Goal: Check status: Check status

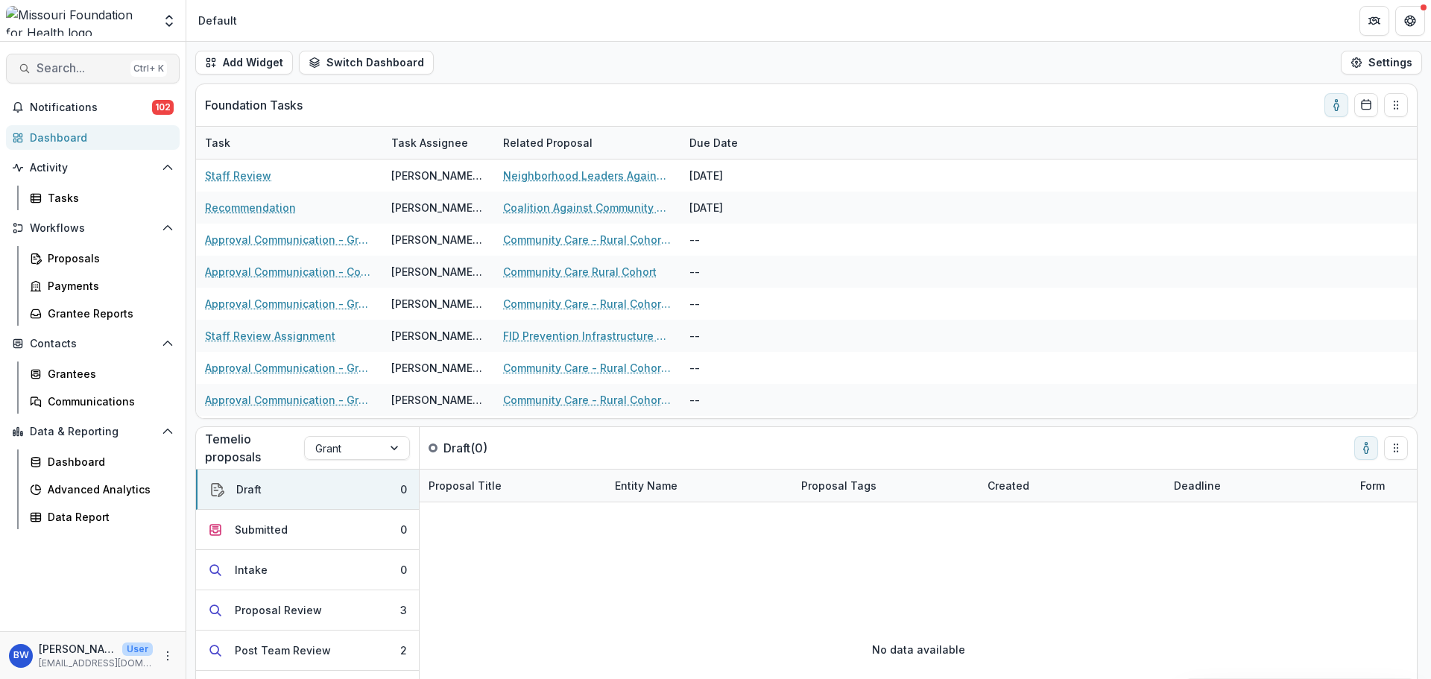
click at [92, 67] on span "Search..." at bounding box center [81, 68] width 88 height 14
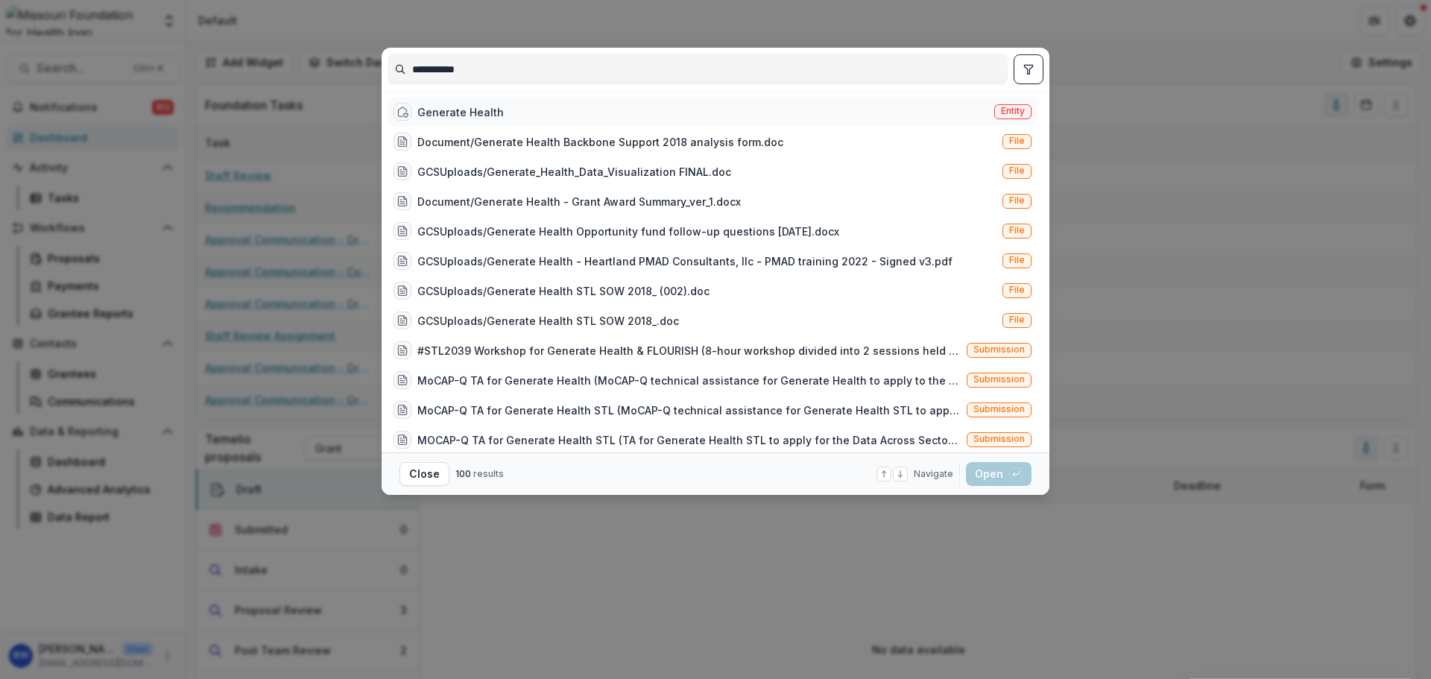
type input "**********"
click at [458, 109] on div "Generate Health" at bounding box center [460, 112] width 86 height 16
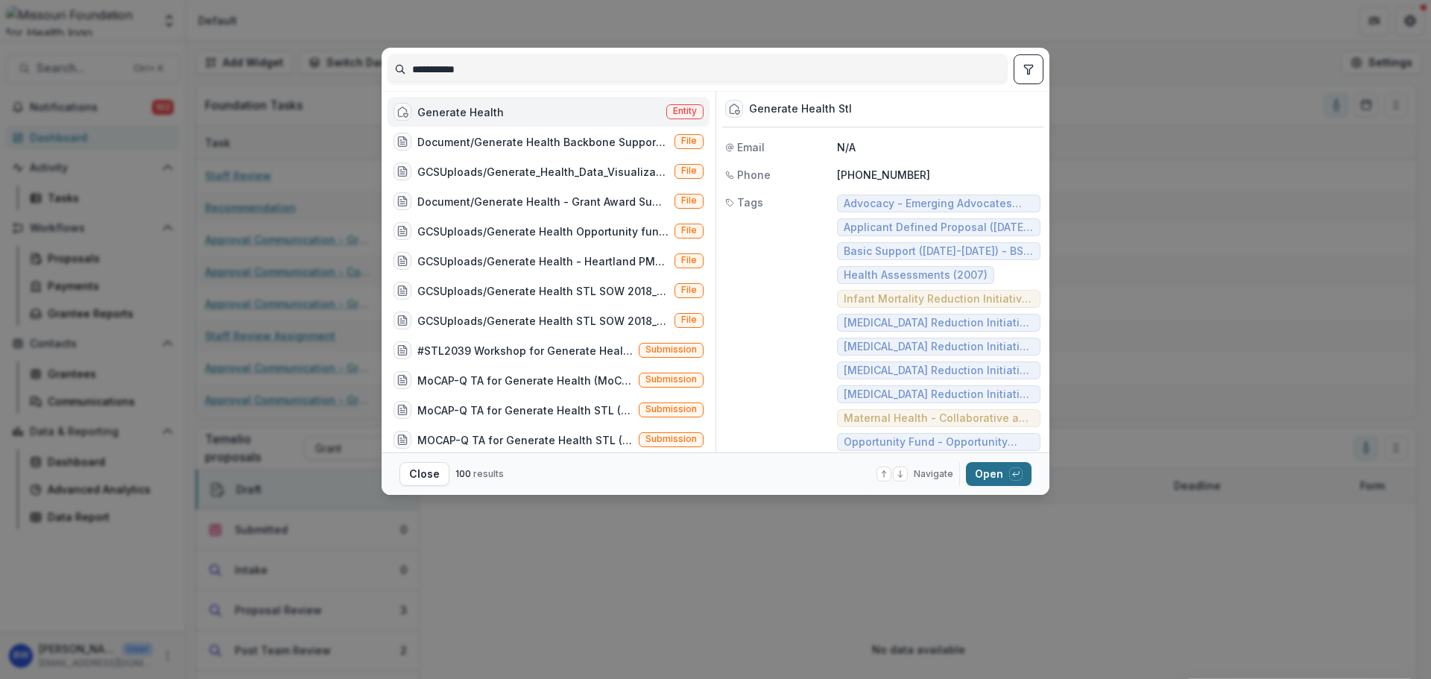
click at [1002, 470] on button "Open with enter key" at bounding box center [999, 474] width 66 height 24
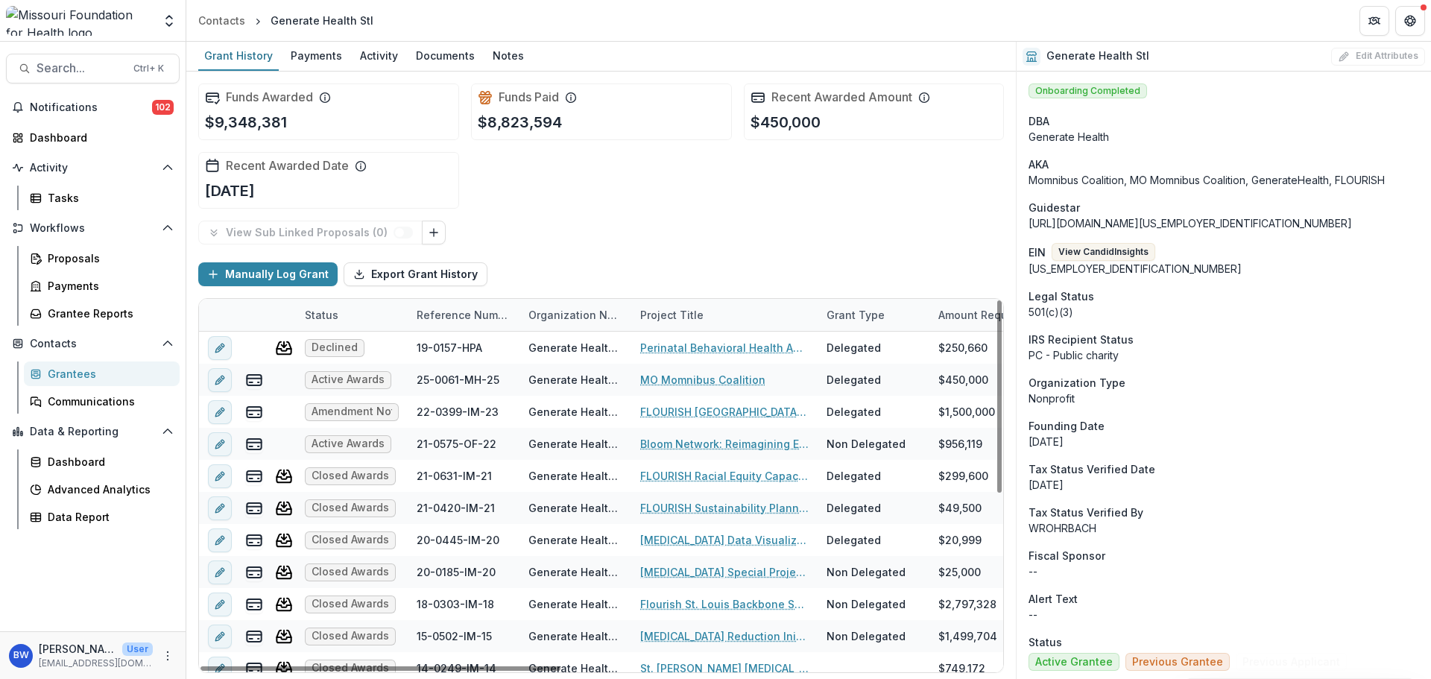
click at [313, 314] on div "Status" at bounding box center [321, 315] width 51 height 16
click at [329, 315] on div "Status" at bounding box center [321, 315] width 51 height 16
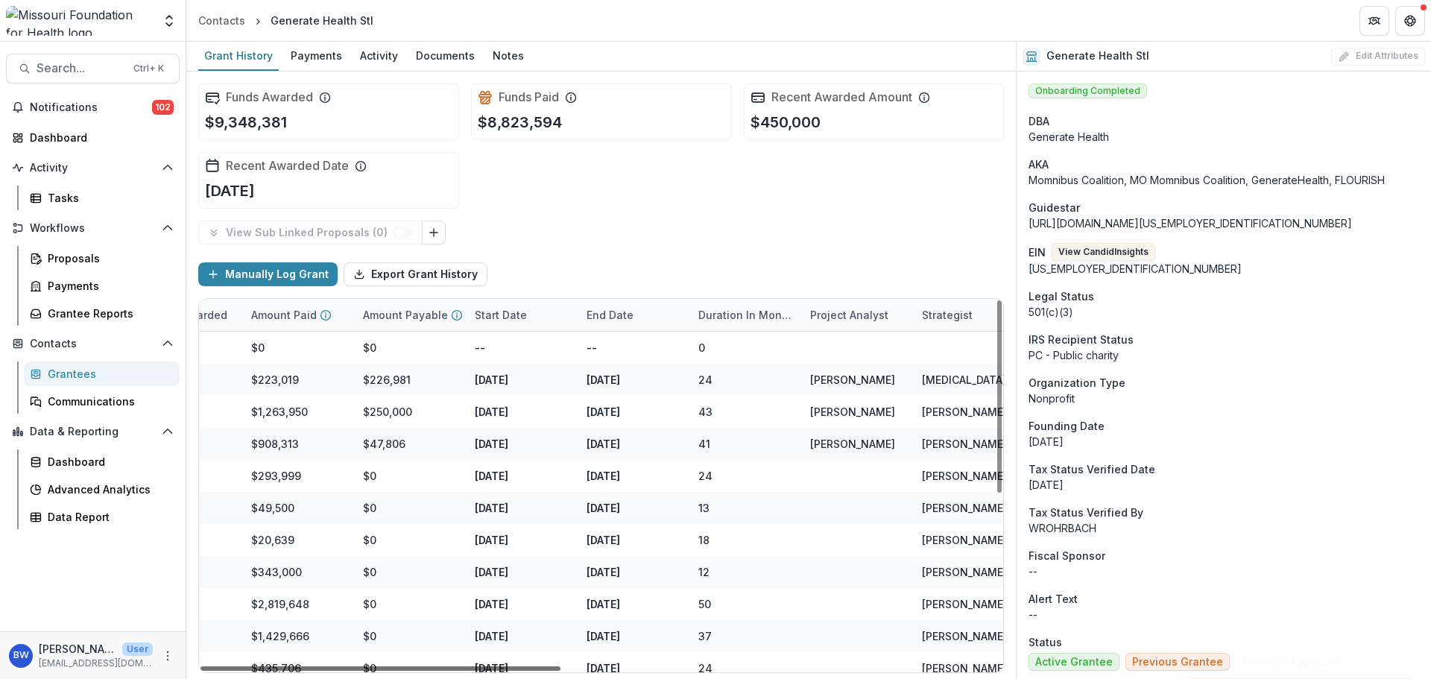
scroll to position [0, 970]
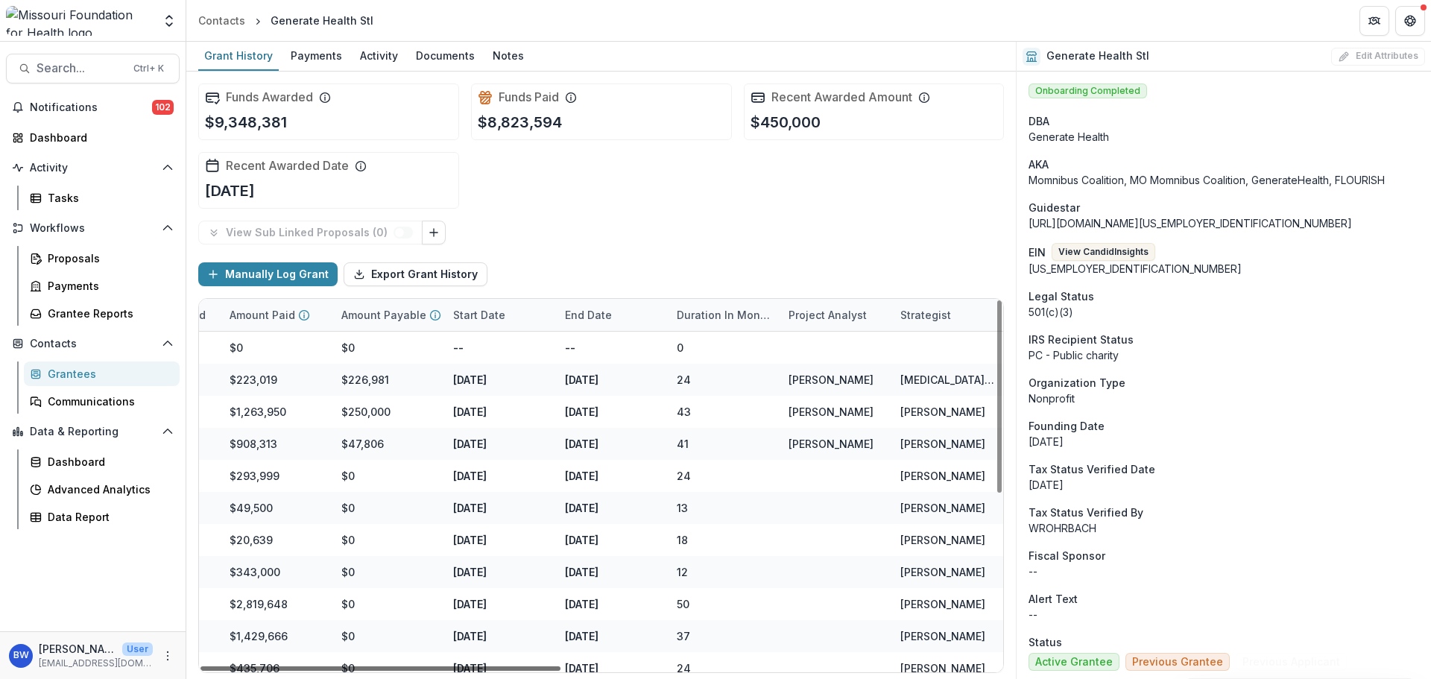
drag, startPoint x: 529, startPoint y: 668, endPoint x: 1005, endPoint y: 655, distance: 475.8
click at [561, 666] on div at bounding box center [381, 668] width 360 height 4
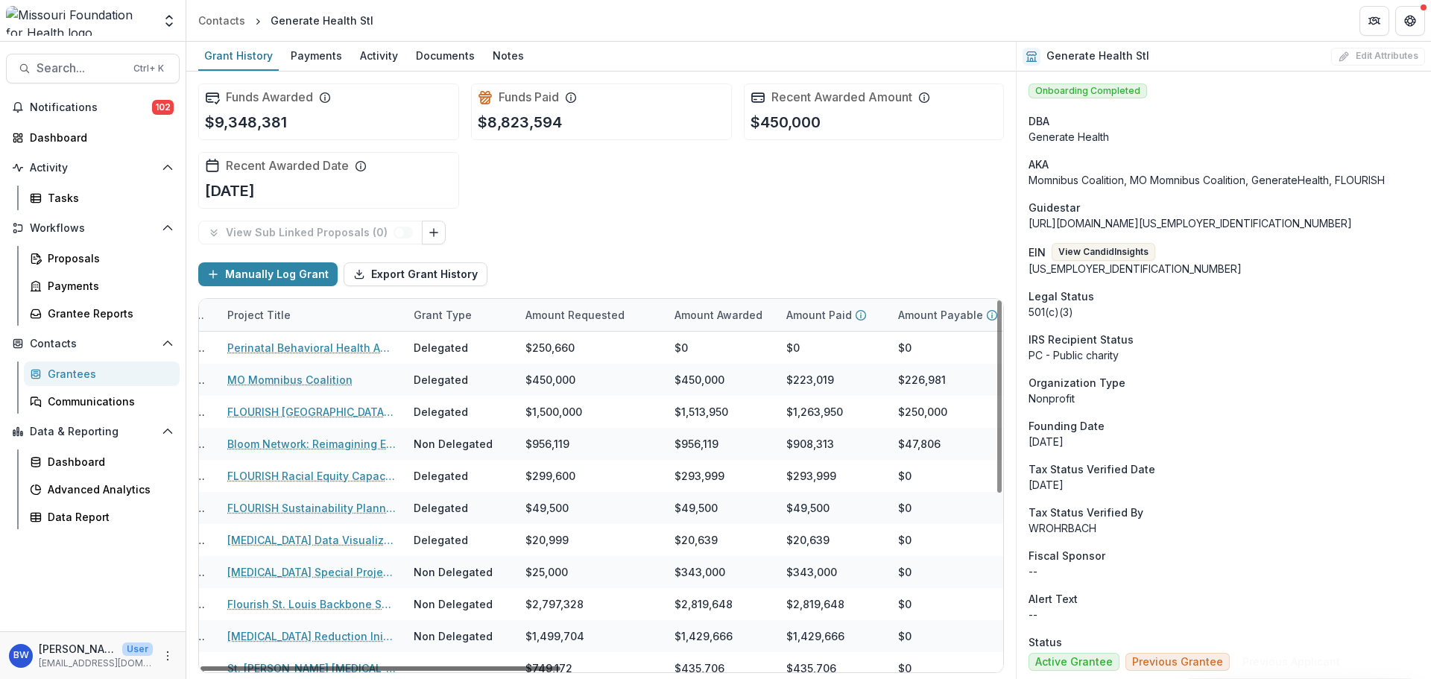
scroll to position [0, 0]
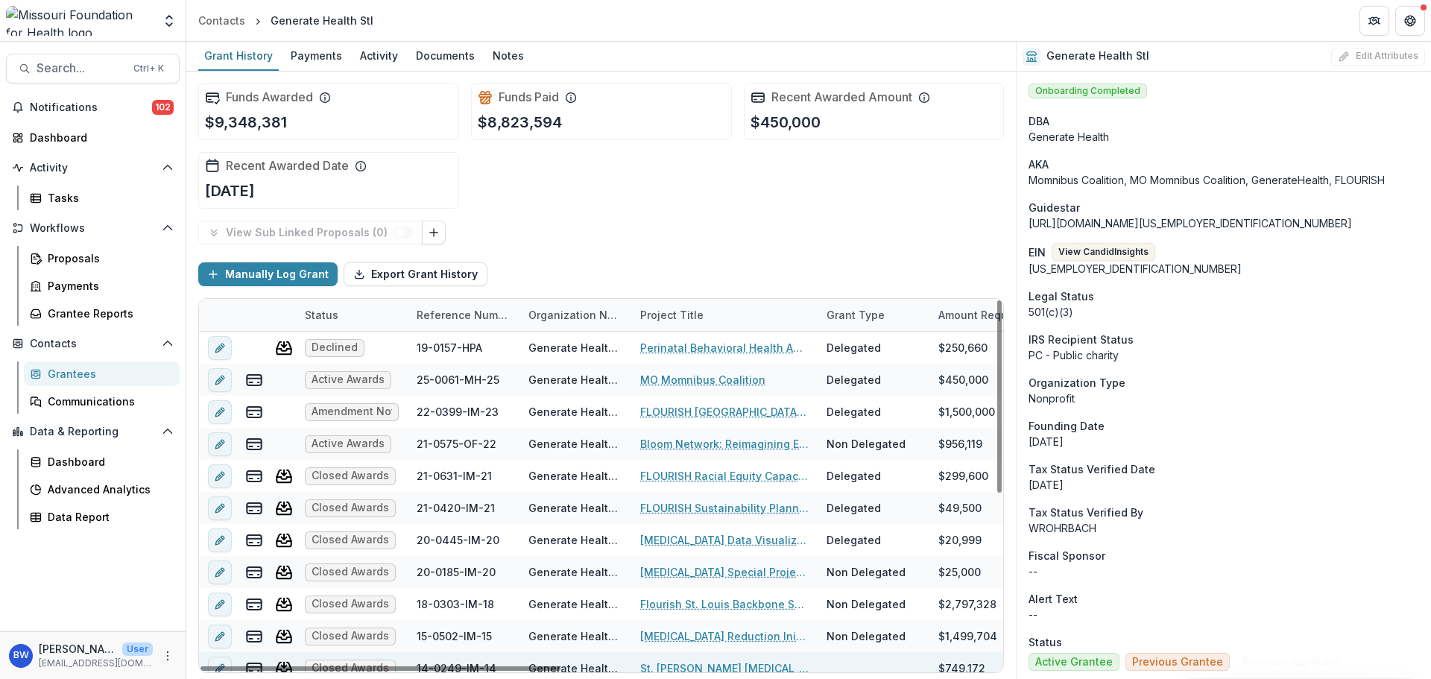
drag, startPoint x: 792, startPoint y: 666, endPoint x: 257, endPoint y: 657, distance: 535.3
click at [260, 666] on div at bounding box center [381, 668] width 360 height 4
click at [329, 313] on div "Status" at bounding box center [321, 315] width 51 height 16
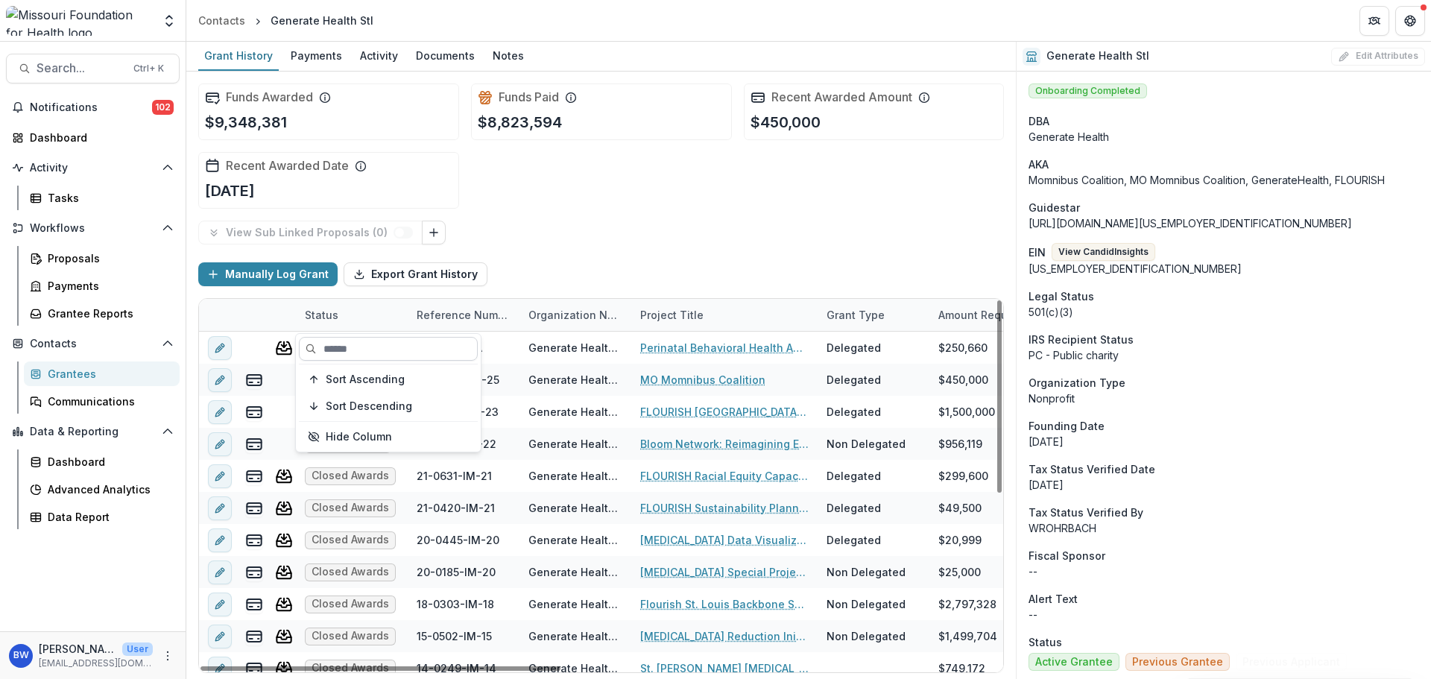
click at [327, 346] on input at bounding box center [388, 349] width 179 height 24
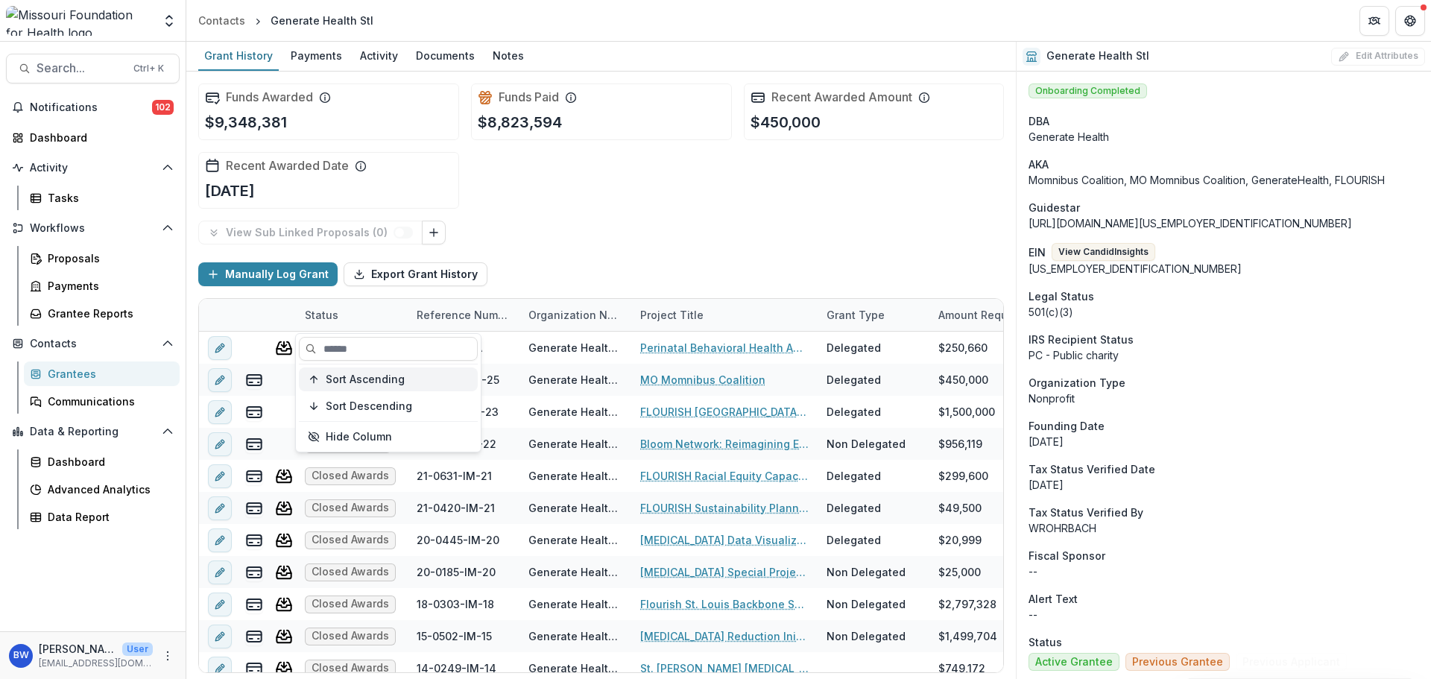
click at [338, 379] on span "Sort Ascending" at bounding box center [365, 379] width 79 height 13
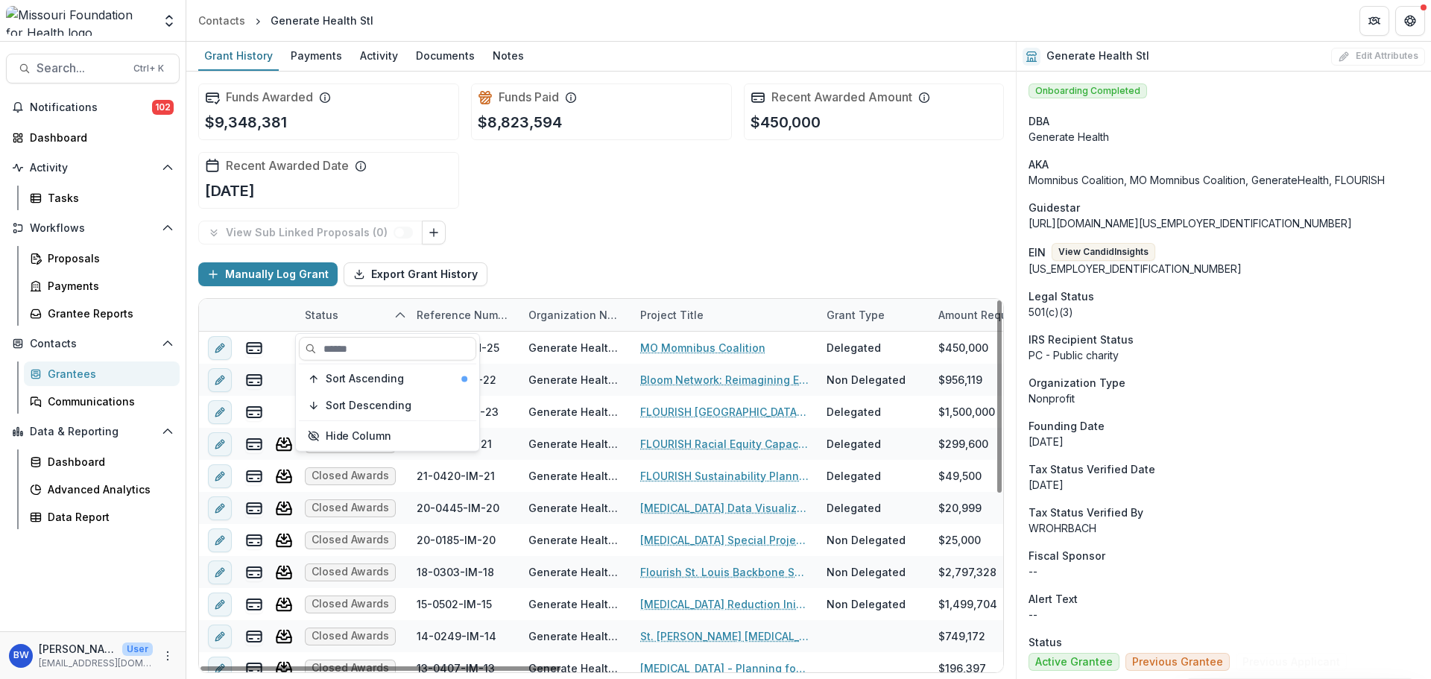
click at [678, 245] on div "View Sub Linked Proposals ( 0 ) Manually Log Grant Export Grant History Status …" at bounding box center [601, 447] width 806 height 452
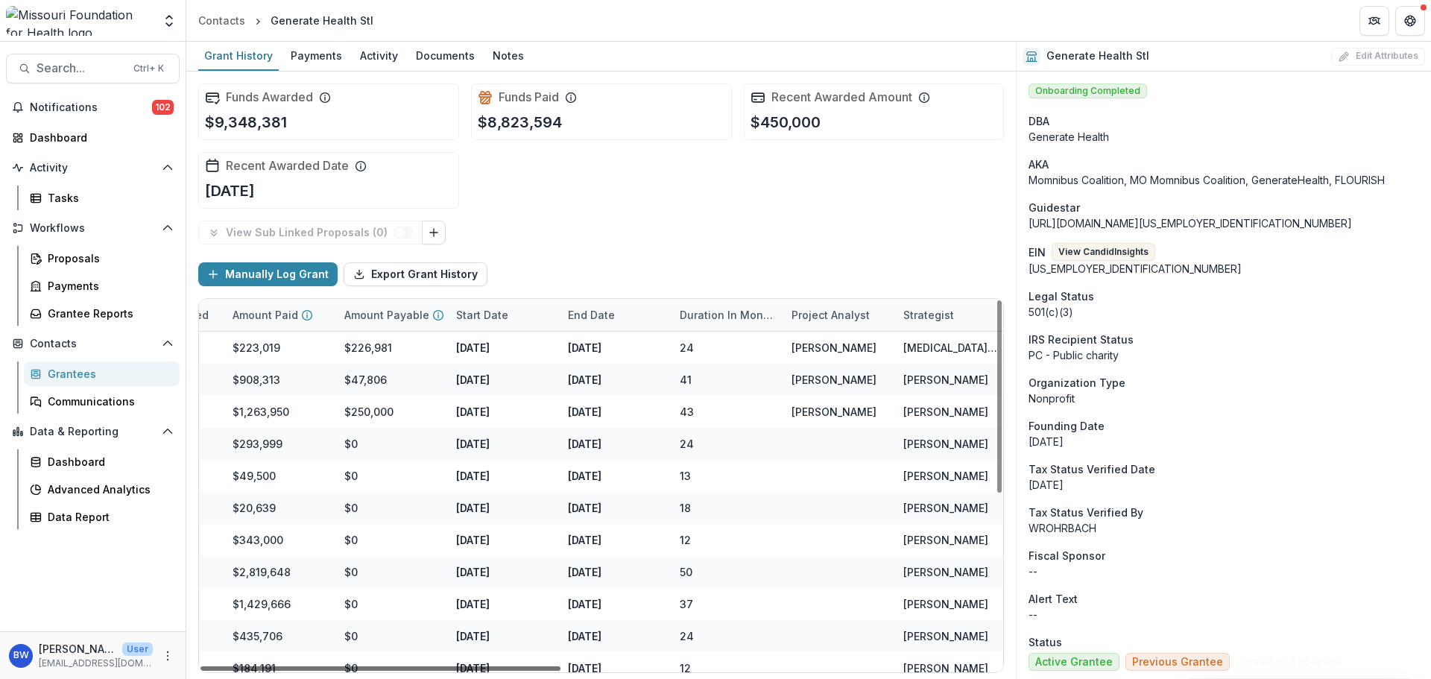
scroll to position [0, 970]
drag, startPoint x: 512, startPoint y: 666, endPoint x: 968, endPoint y: 664, distance: 455.5
click at [561, 666] on div at bounding box center [381, 668] width 360 height 4
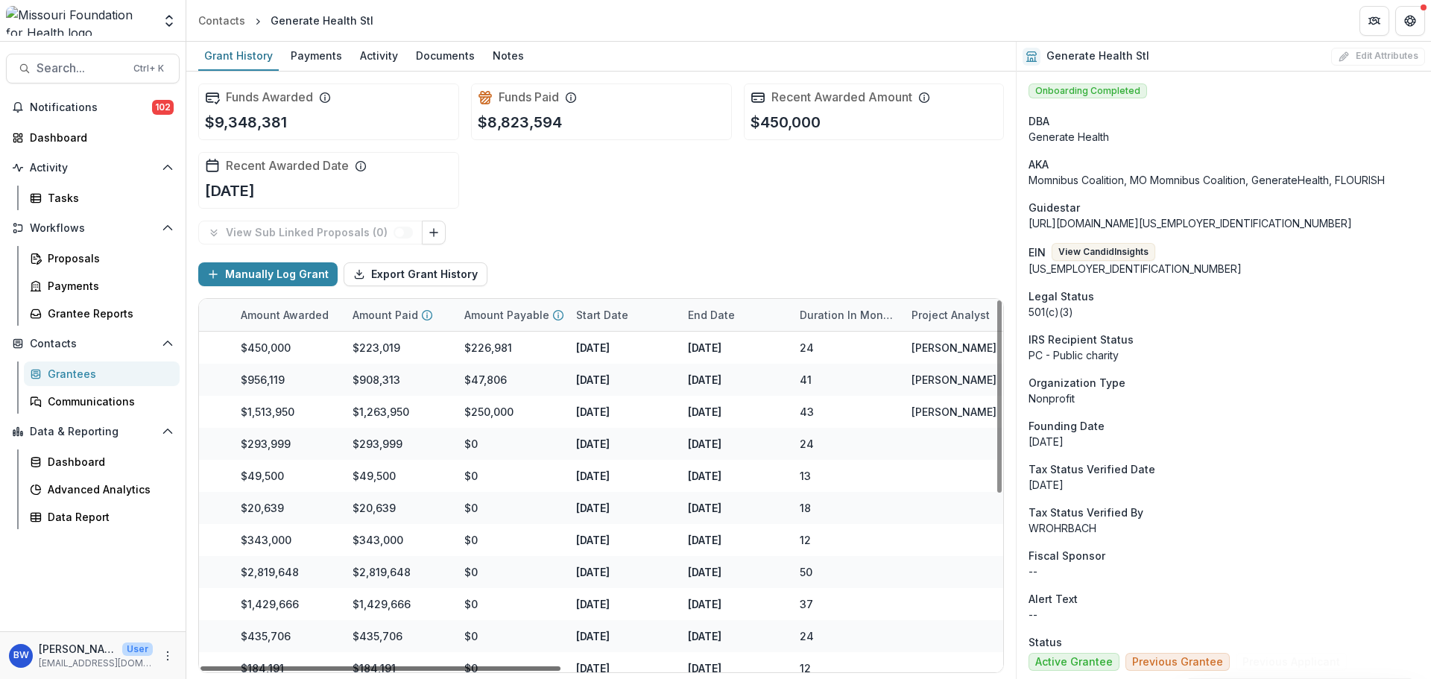
scroll to position [0, 850]
drag, startPoint x: 861, startPoint y: 666, endPoint x: 807, endPoint y: 668, distance: 53.7
click at [561, 668] on div at bounding box center [381, 668] width 360 height 4
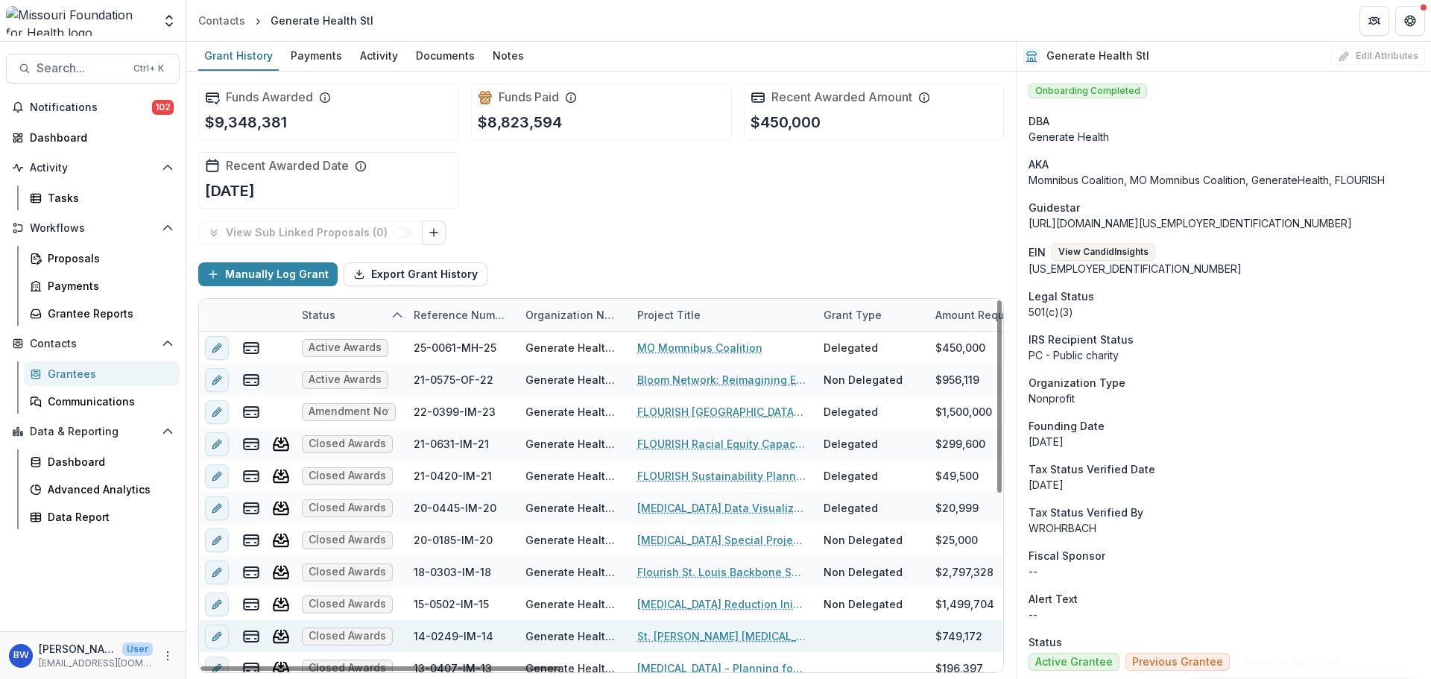
scroll to position [0, 0]
drag, startPoint x: 839, startPoint y: 669, endPoint x: 439, endPoint y: 628, distance: 402.3
click at [441, 666] on div at bounding box center [381, 668] width 360 height 4
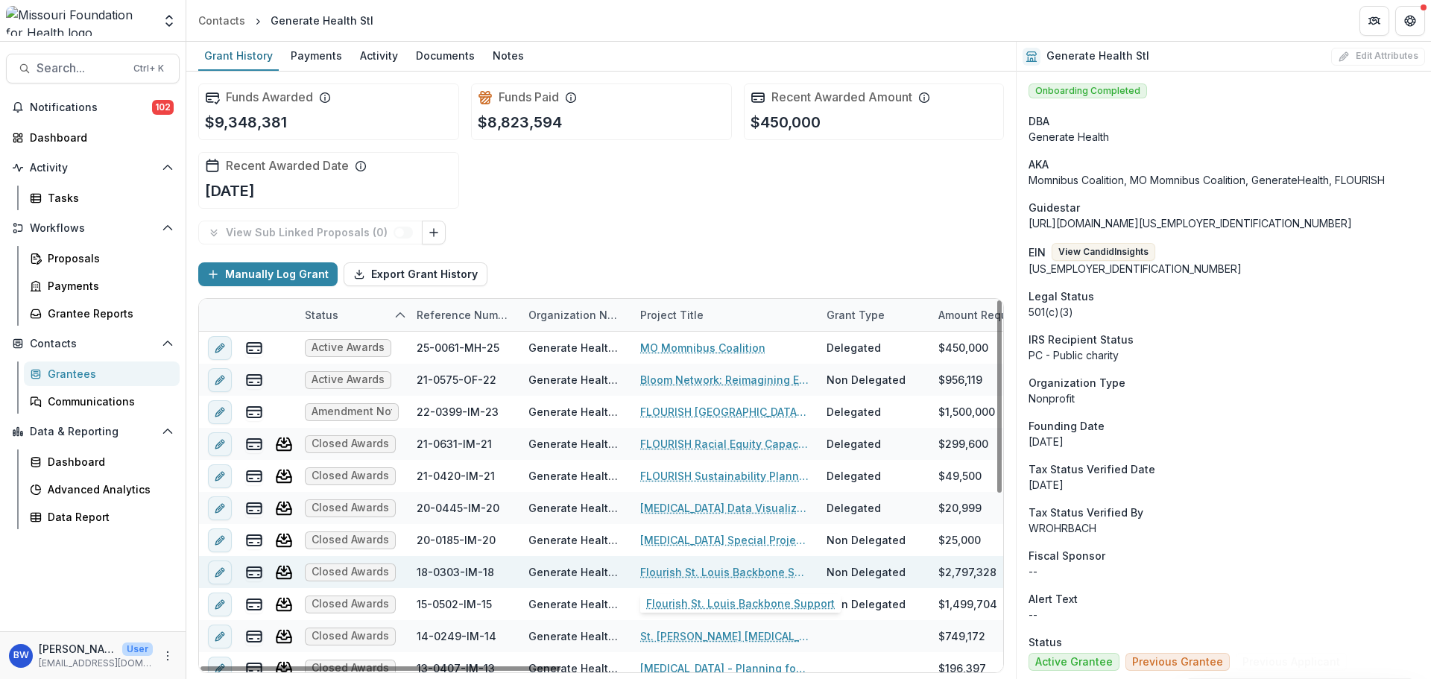
click at [771, 576] on link "Flourish St. Louis Backbone Support" at bounding box center [724, 572] width 168 height 16
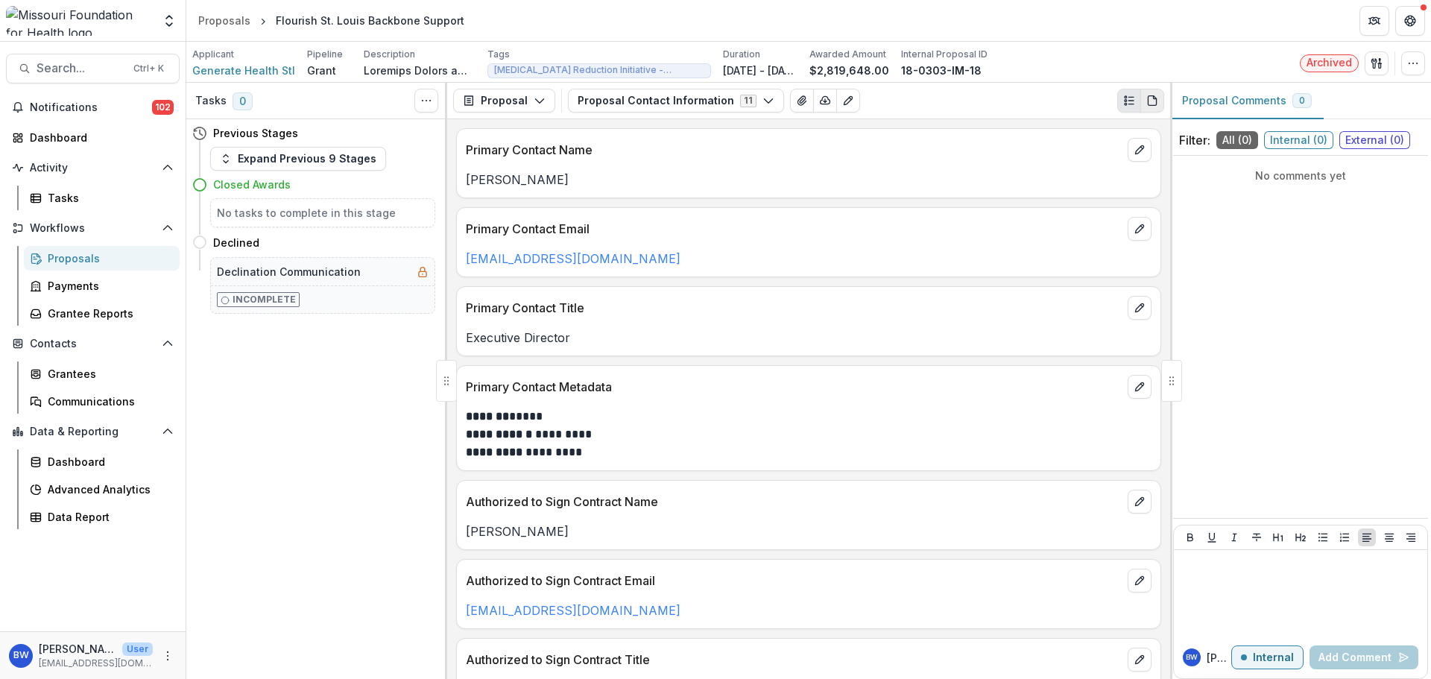
click at [1159, 107] on button "PDF view" at bounding box center [1153, 101] width 24 height 24
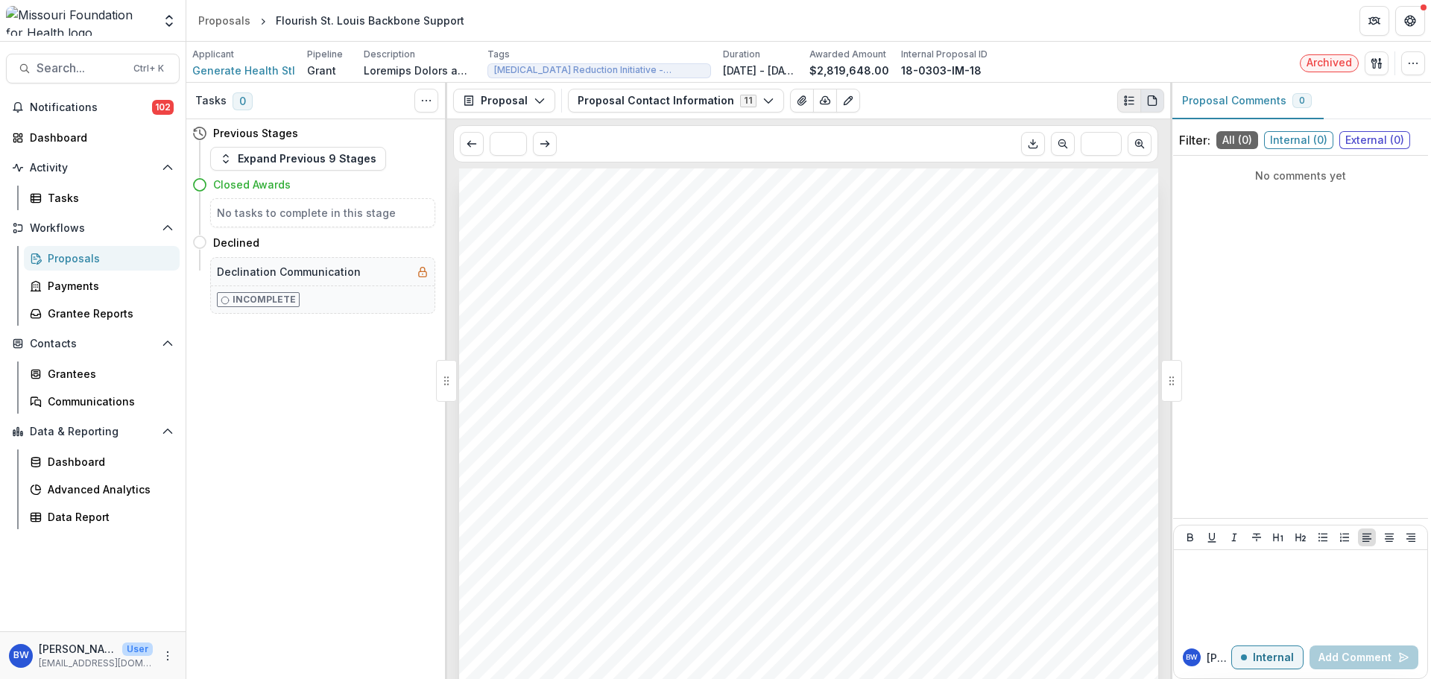
click at [1119, 104] on button "Plaintext view" at bounding box center [1129, 101] width 24 height 24
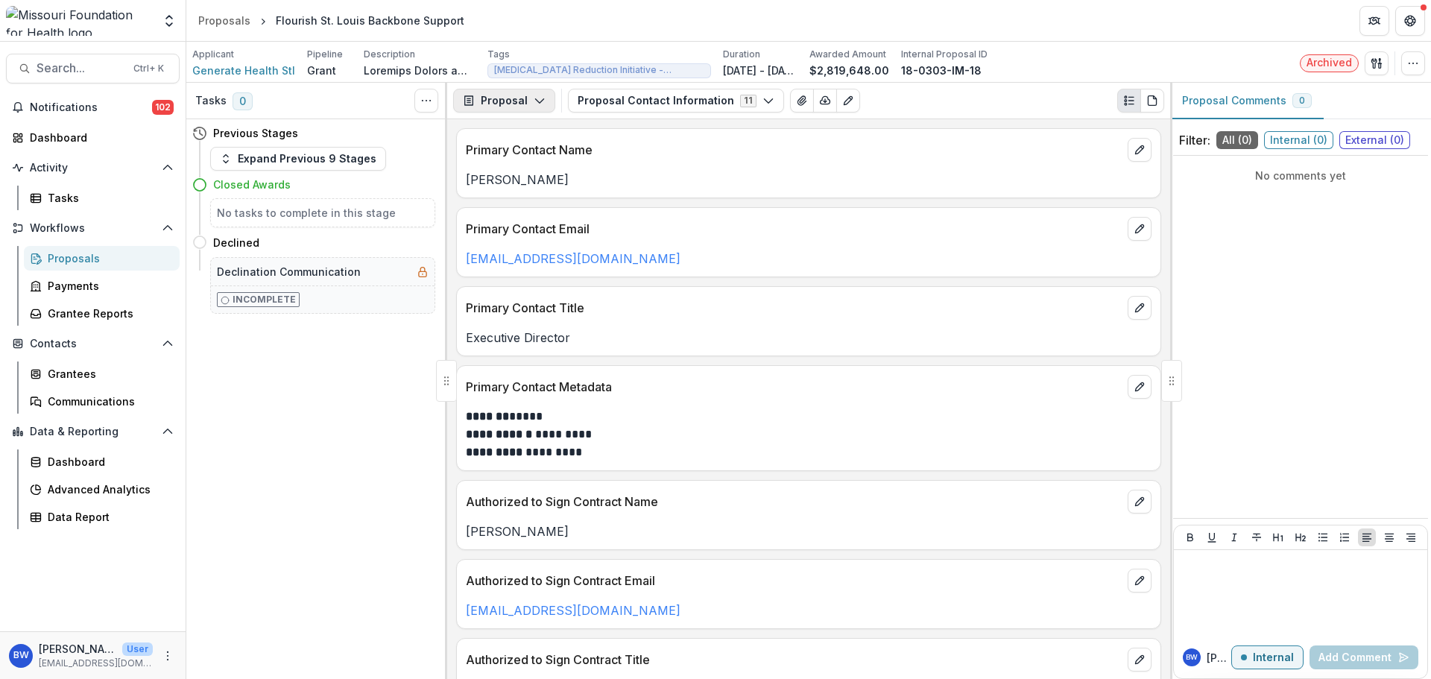
click at [551, 98] on button "Proposal" at bounding box center [504, 101] width 102 height 24
click at [540, 98] on icon "button" at bounding box center [540, 101] width 12 height 12
click at [796, 104] on icon "View Attached Files" at bounding box center [802, 101] width 12 height 12
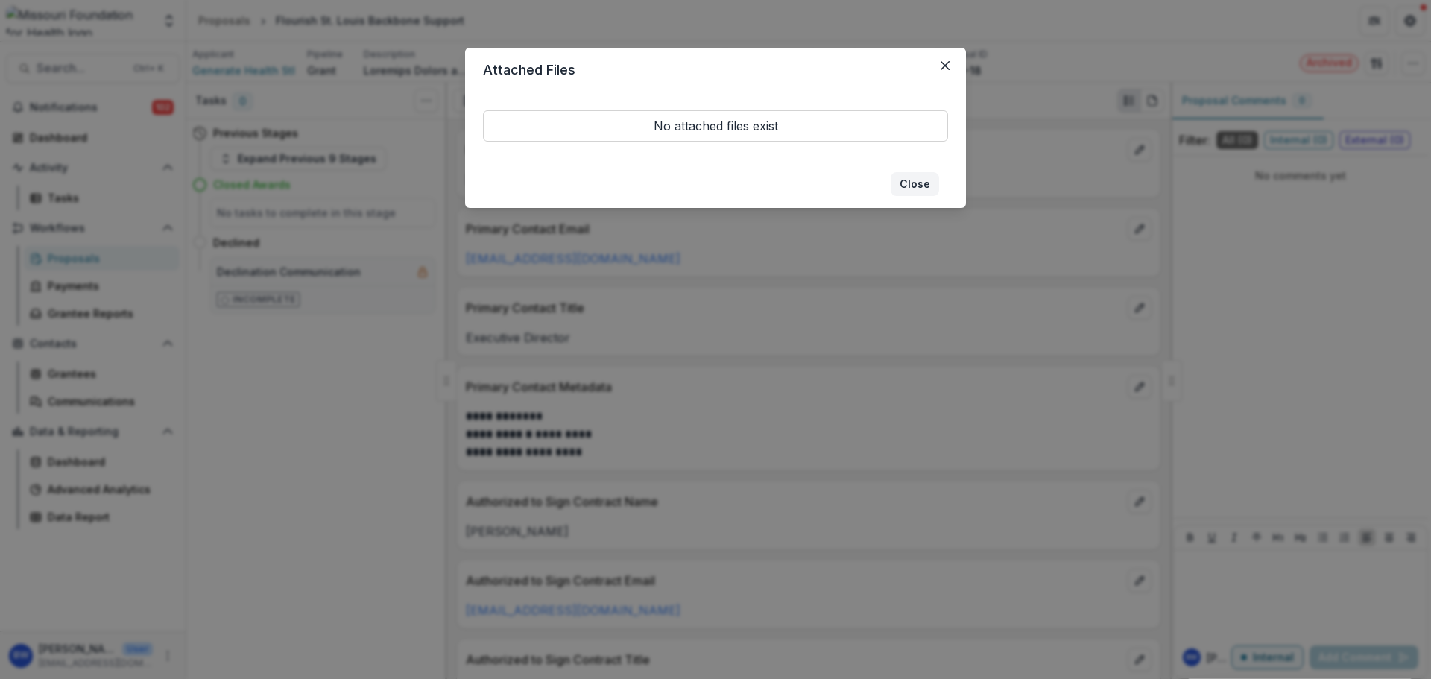
click at [929, 178] on button "Close" at bounding box center [915, 184] width 48 height 24
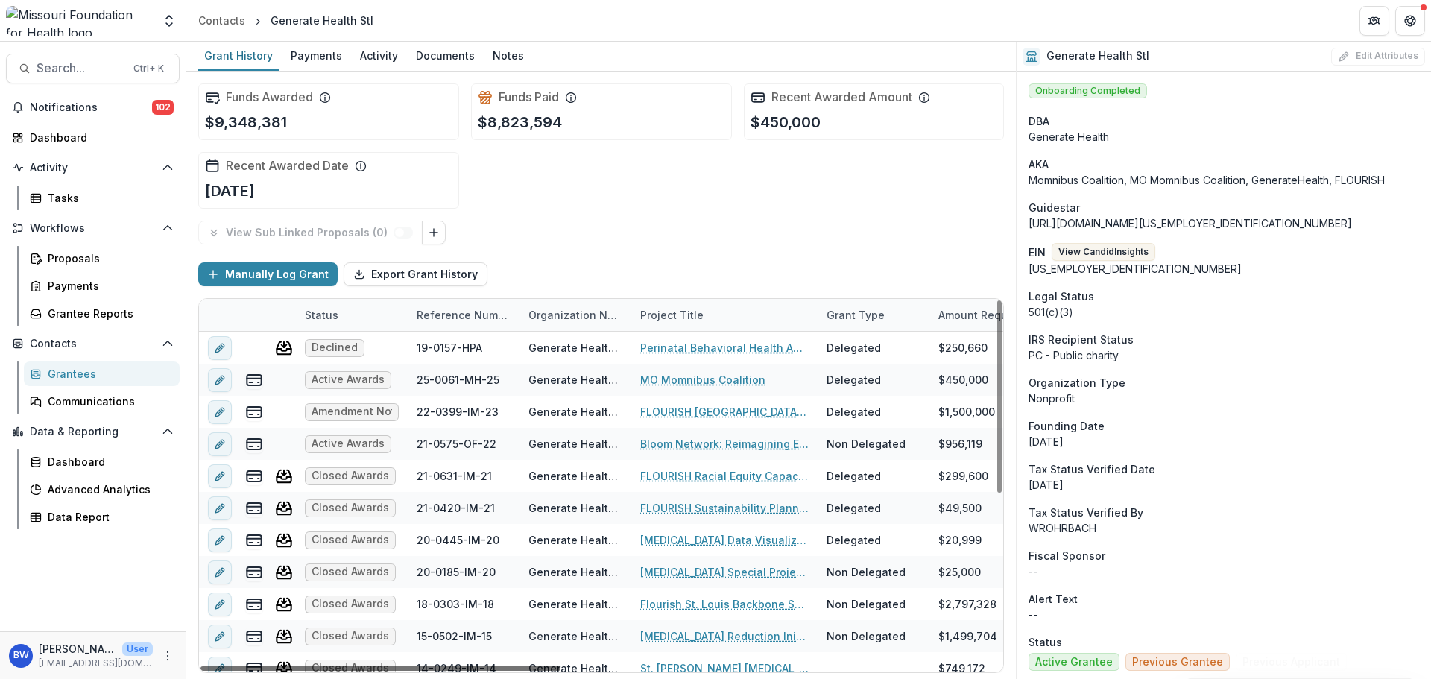
drag, startPoint x: 444, startPoint y: 665, endPoint x: 227, endPoint y: 628, distance: 220.0
click at [227, 666] on div at bounding box center [381, 668] width 360 height 4
click at [319, 311] on div "Status" at bounding box center [321, 315] width 51 height 16
click at [359, 379] on span "Sort Ascending" at bounding box center [365, 379] width 79 height 13
click at [622, 277] on div "Manually Log Grant Export Grant History" at bounding box center [601, 274] width 806 height 48
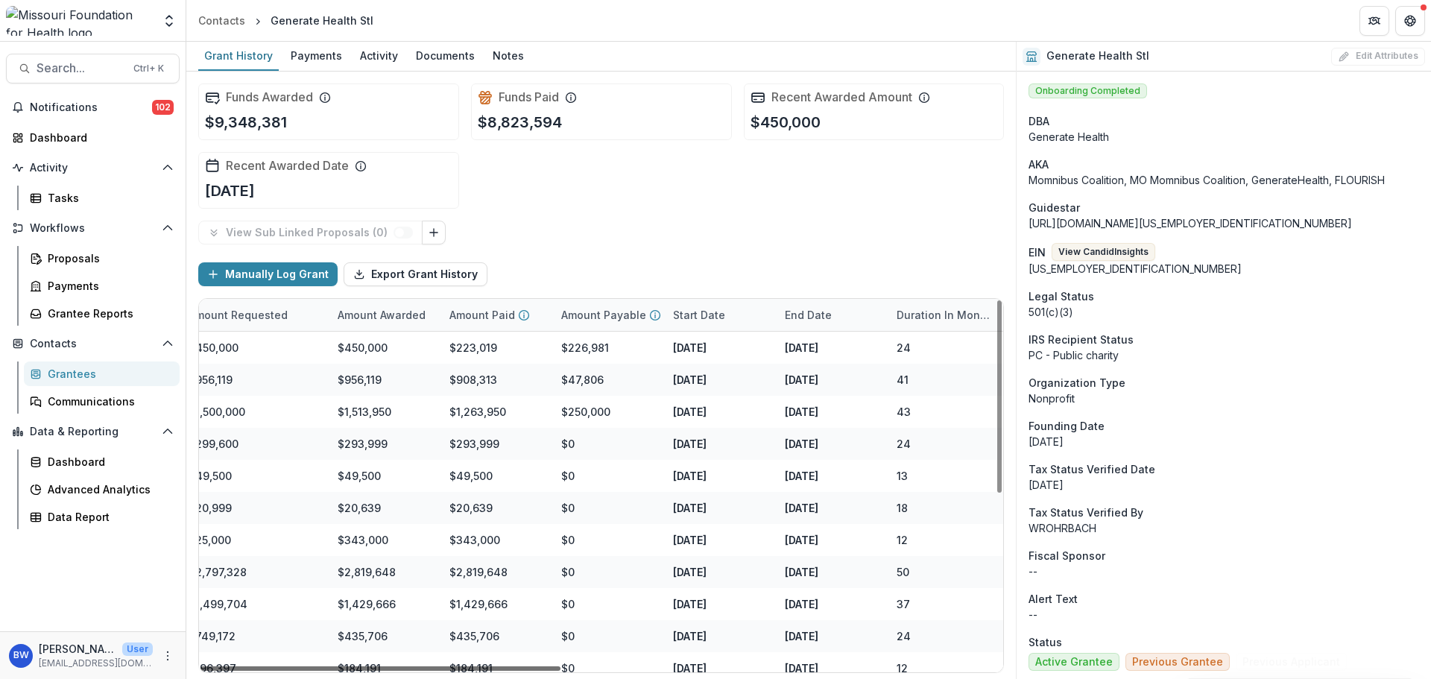
scroll to position [0, 792]
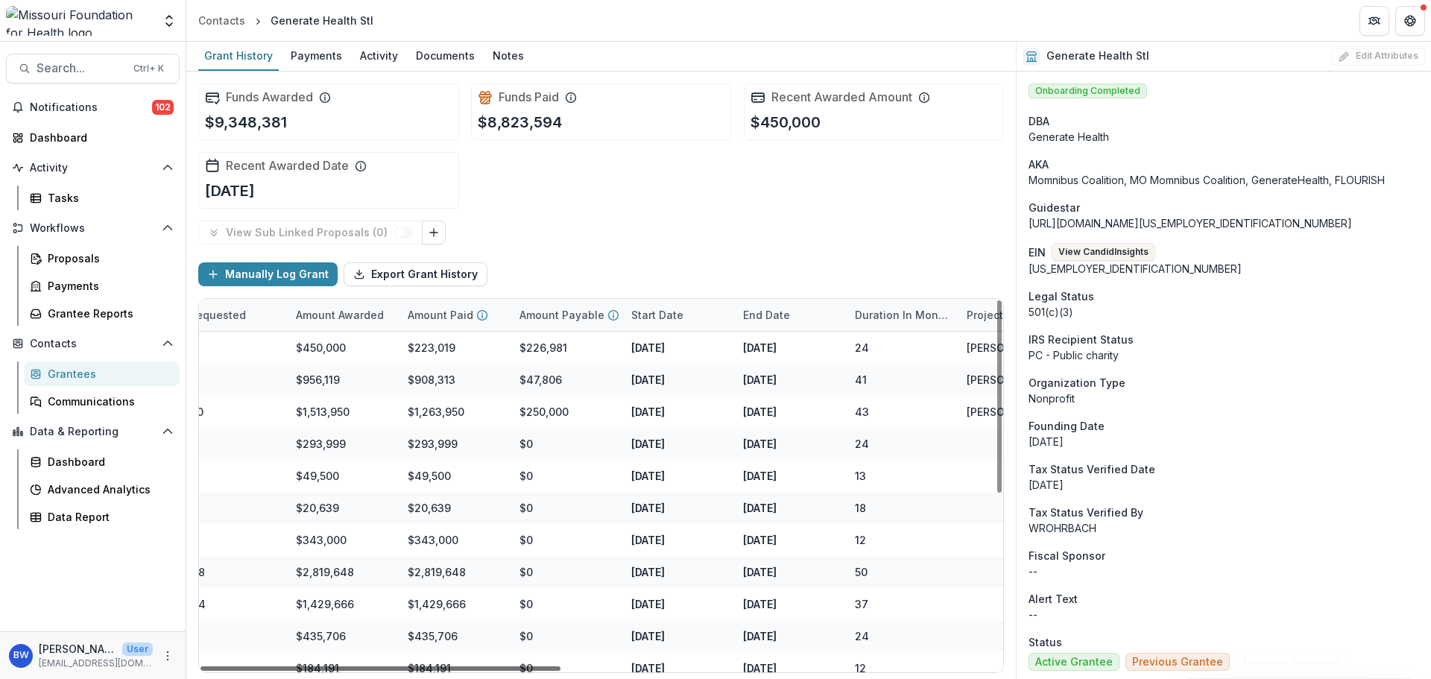
drag, startPoint x: 445, startPoint y: 666, endPoint x: 799, endPoint y: 657, distance: 354.2
click at [561, 666] on div at bounding box center [381, 668] width 360 height 4
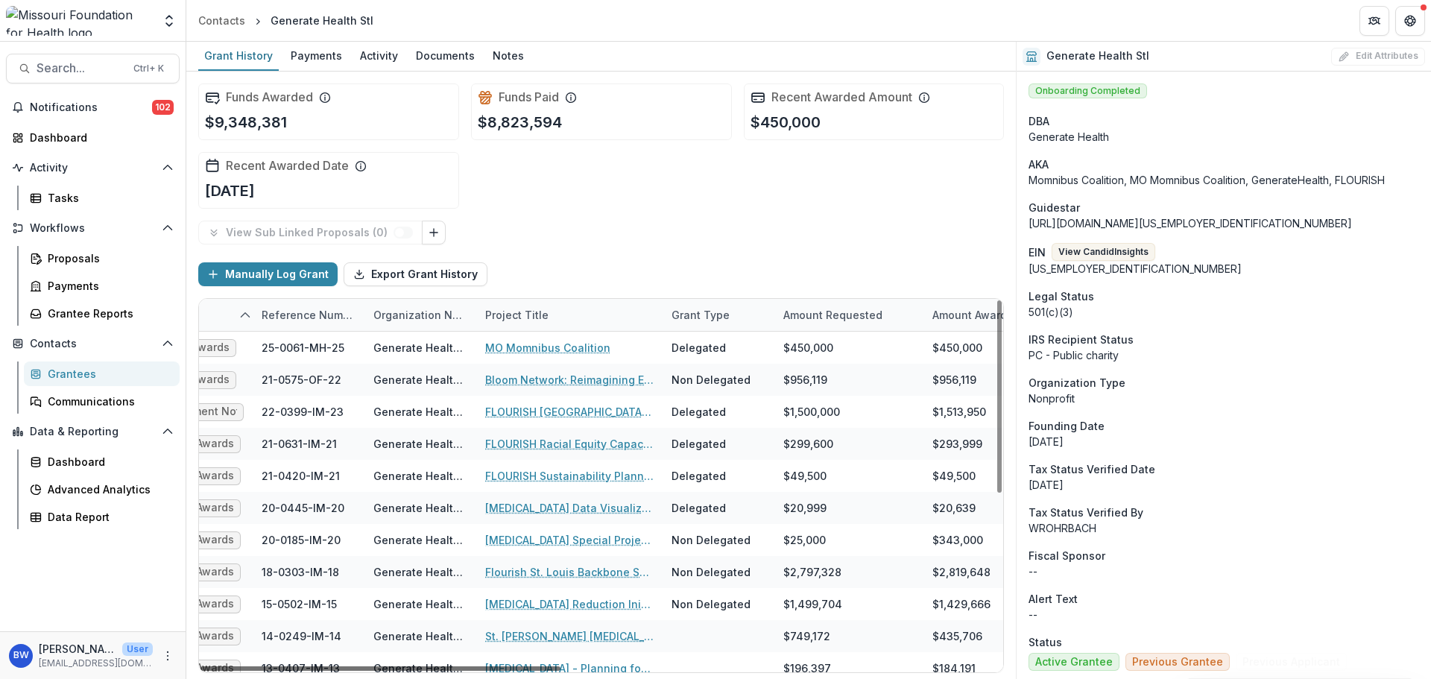
scroll to position [0, 160]
drag, startPoint x: 901, startPoint y: 669, endPoint x: 618, endPoint y: 668, distance: 282.5
click at [561, 668] on div at bounding box center [381, 668] width 360 height 4
